Goal: Obtain resource: Obtain resource

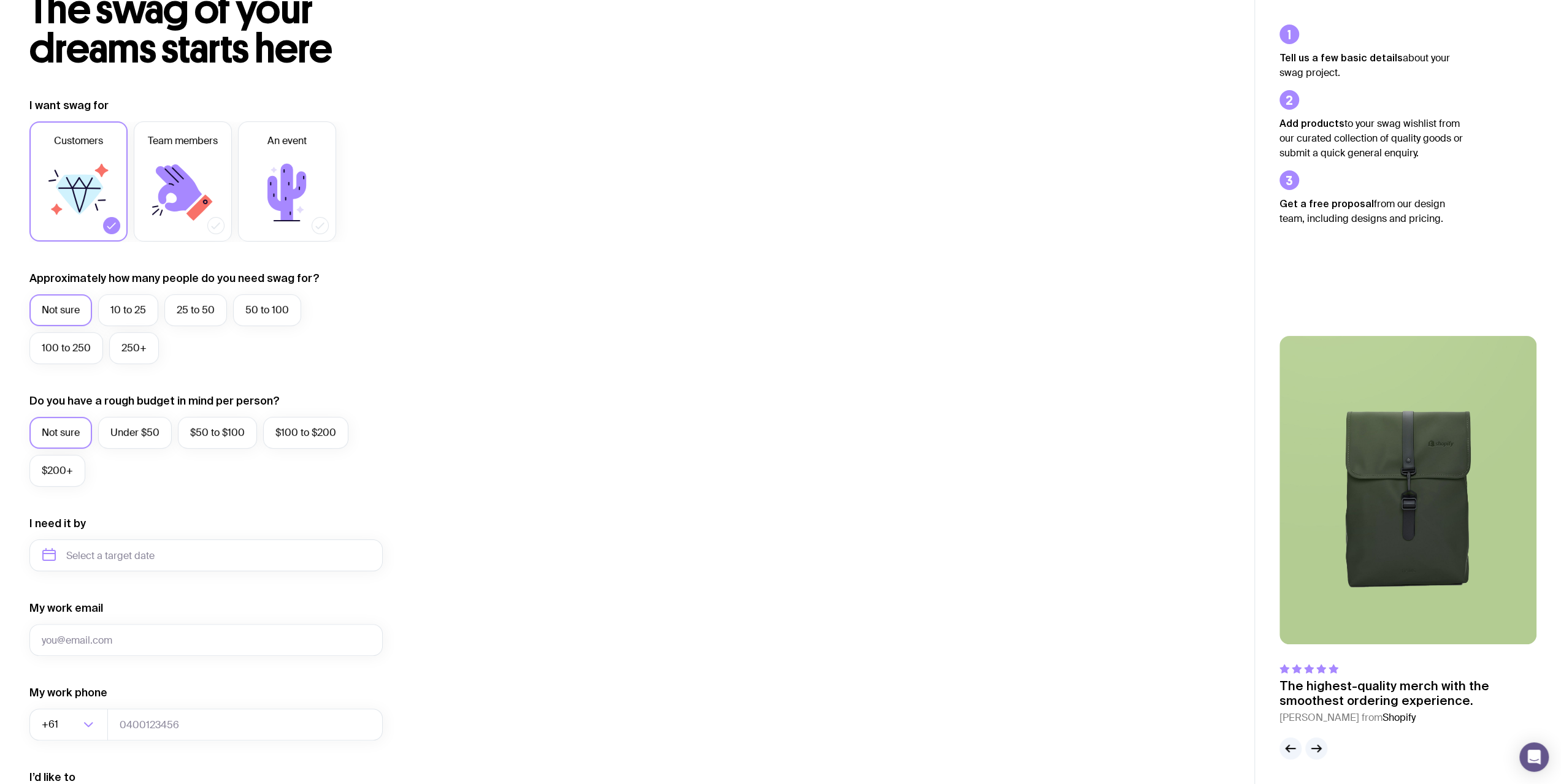
scroll to position [184, 0]
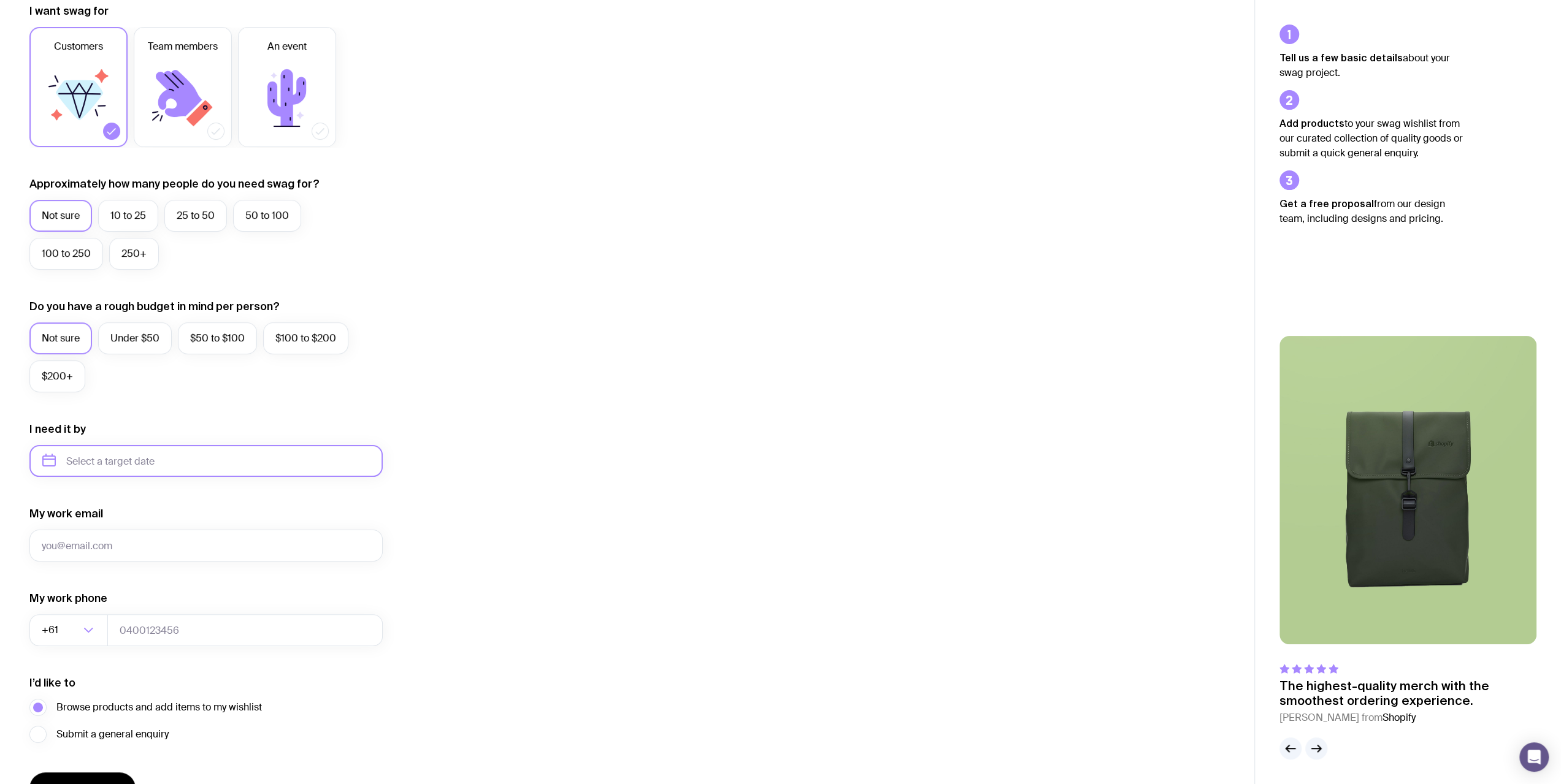
click at [245, 453] on input "text" at bounding box center [206, 461] width 354 height 32
click at [80, 599] on button "Sep" at bounding box center [58, 612] width 45 height 25
type input "September 2025"
click at [141, 551] on input "My work email" at bounding box center [206, 546] width 354 height 32
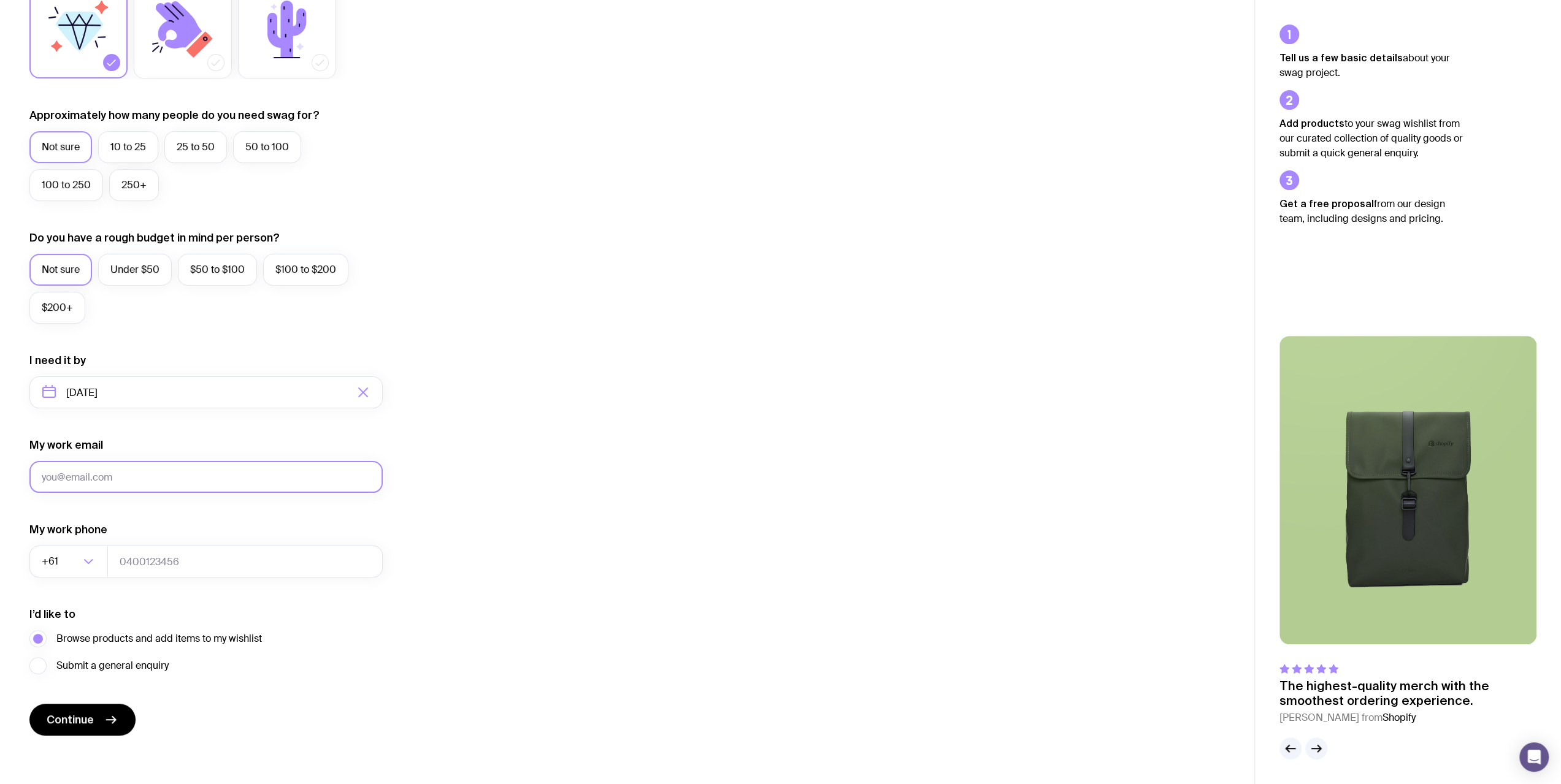
scroll to position [257, 0]
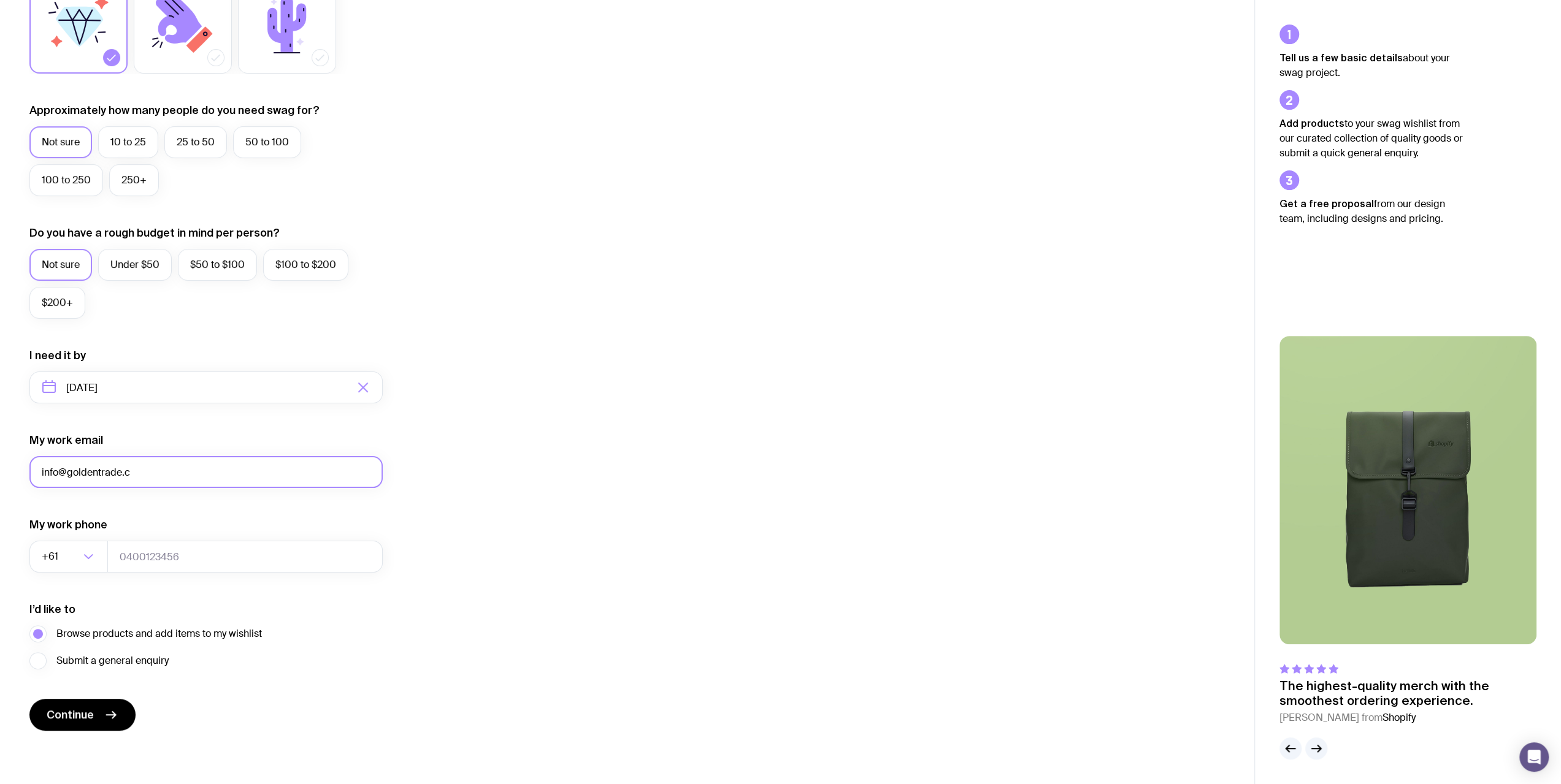
type input "info@goldentrade.c"
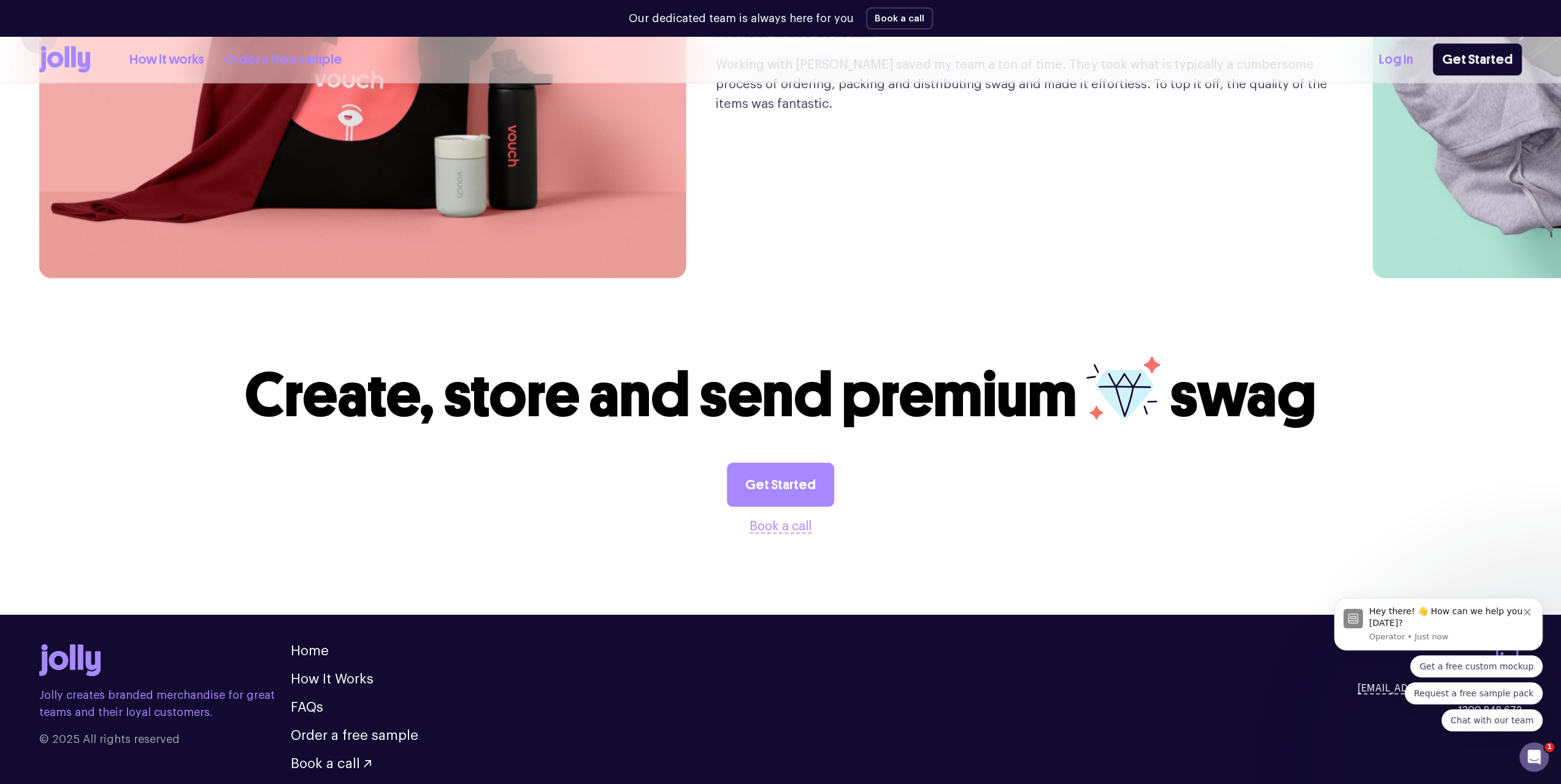
scroll to position [3484, 0]
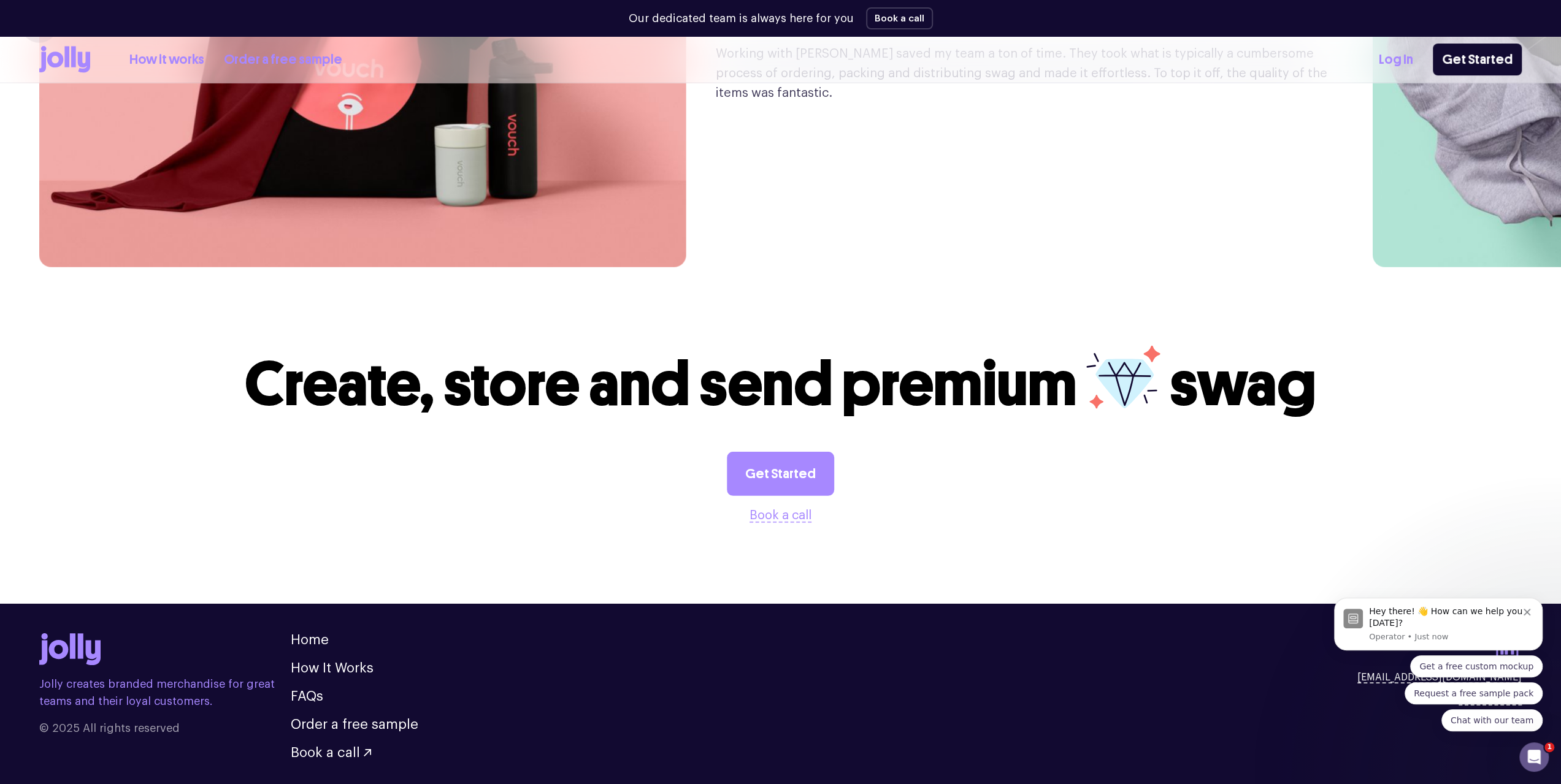
click at [787, 452] on link "Get Started" at bounding box center [781, 474] width 108 height 44
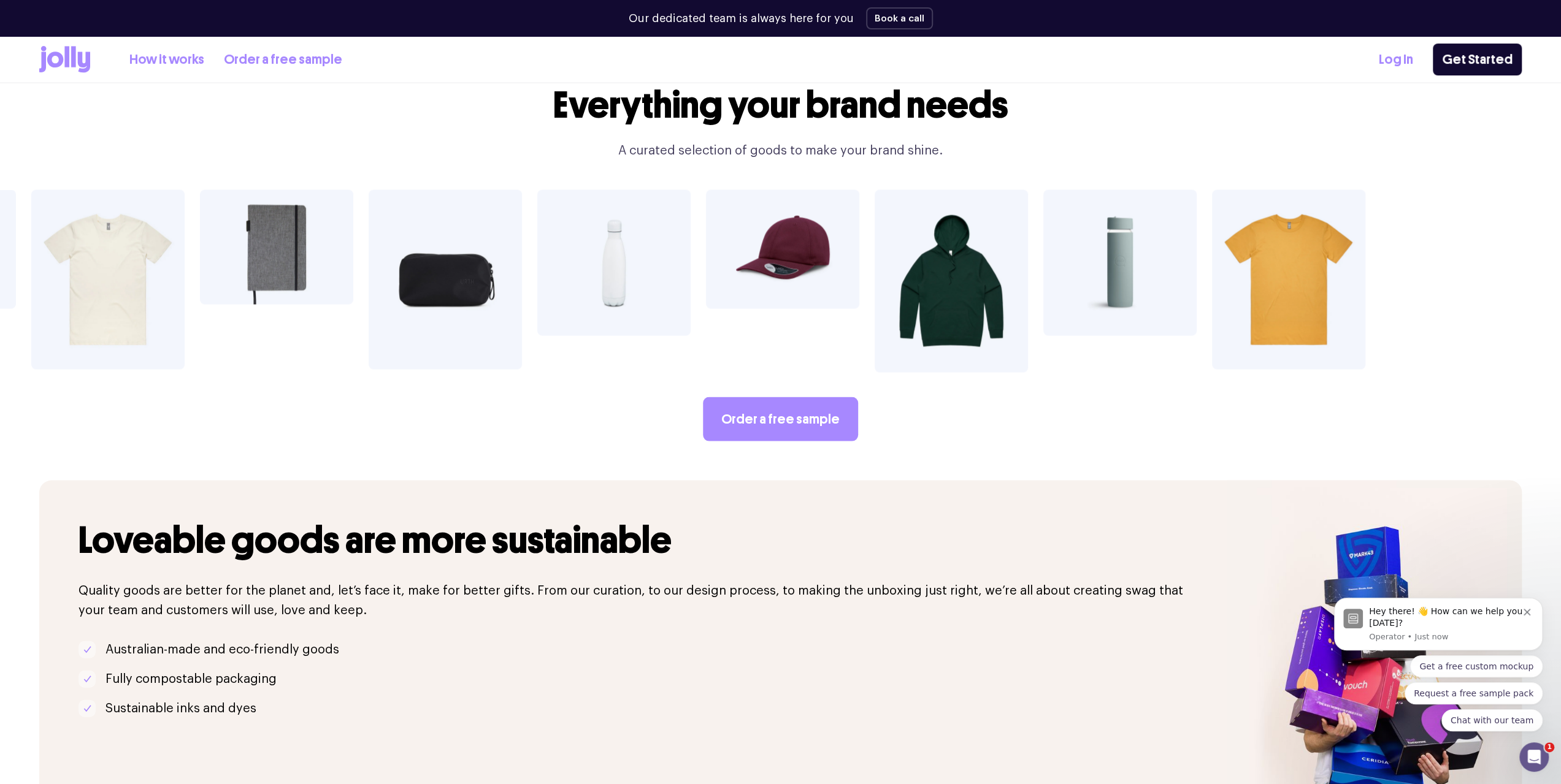
scroll to position [2308, 0]
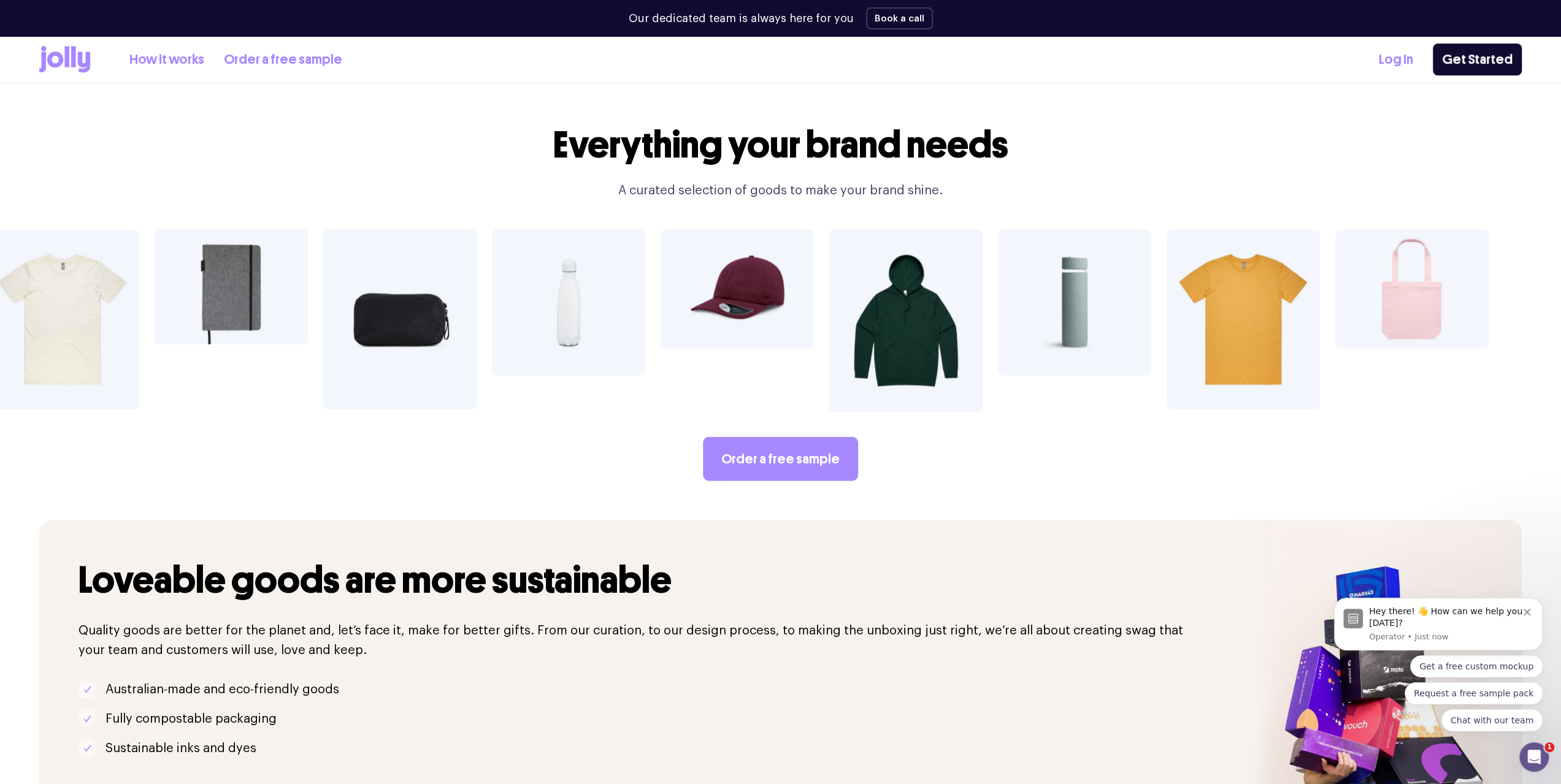
click at [720, 436] on link "Order a free sample" at bounding box center [780, 458] width 155 height 44
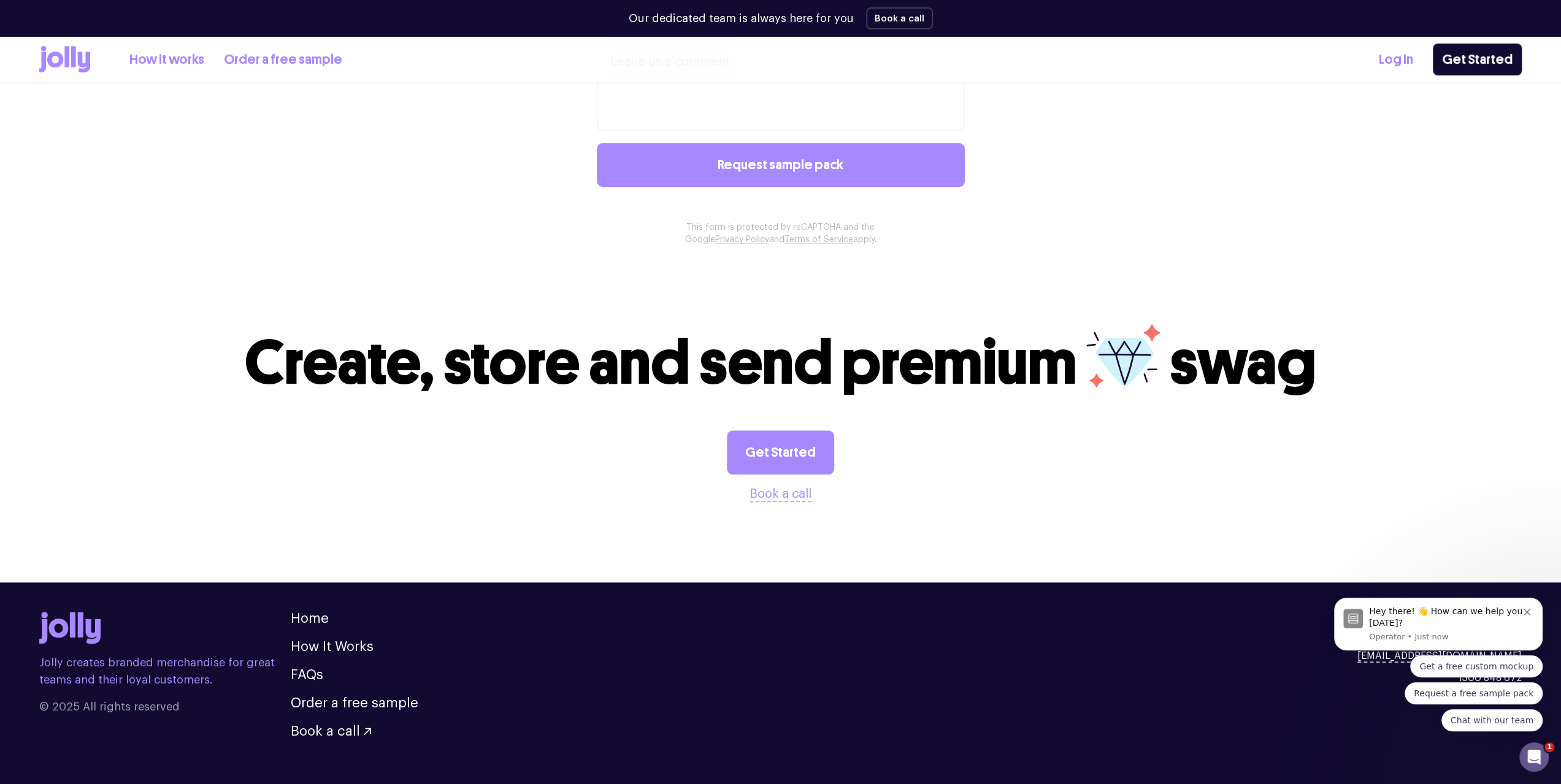
scroll to position [1042, 0]
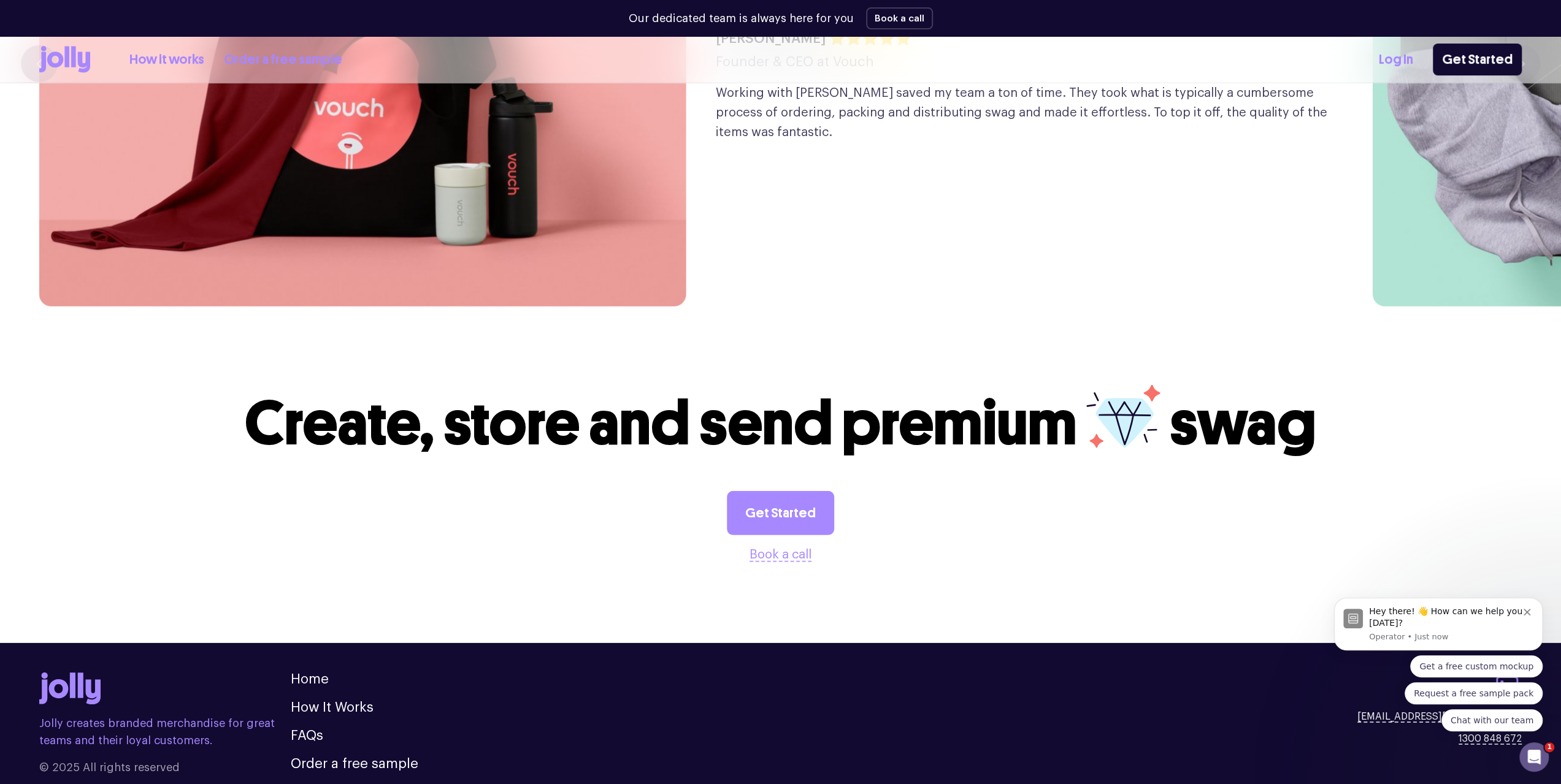
scroll to position [3484, 0]
